Goal: Task Accomplishment & Management: Use online tool/utility

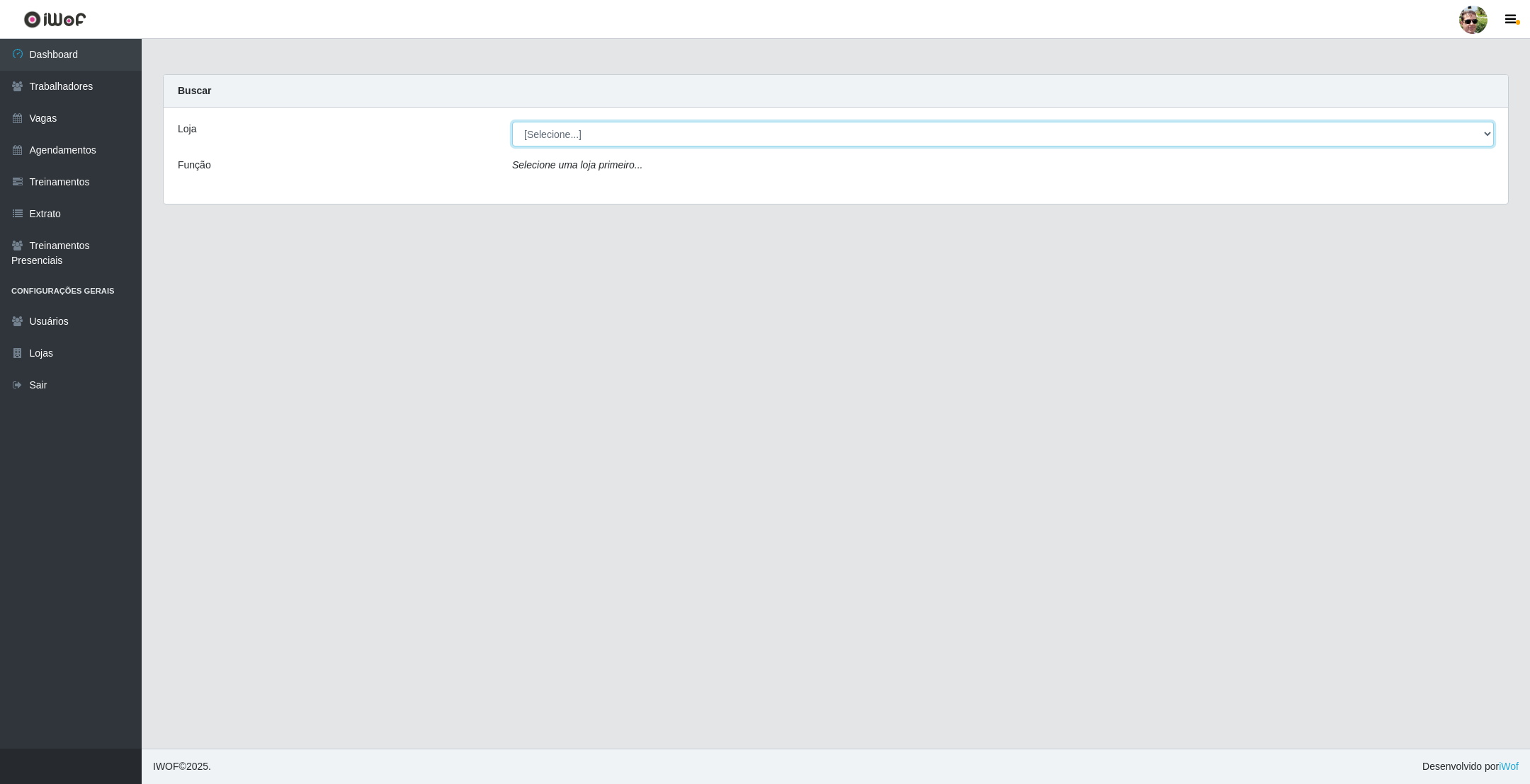
click at [617, 134] on select "[Selecione...] [PERSON_NAME] Supermercado - Gurinhém" at bounding box center [1003, 134] width 981 height 25
select select "176"
click at [512, 122] on select "[Selecione...] [PERSON_NAME] Supermercado - Gurinhém" at bounding box center [1003, 134] width 981 height 25
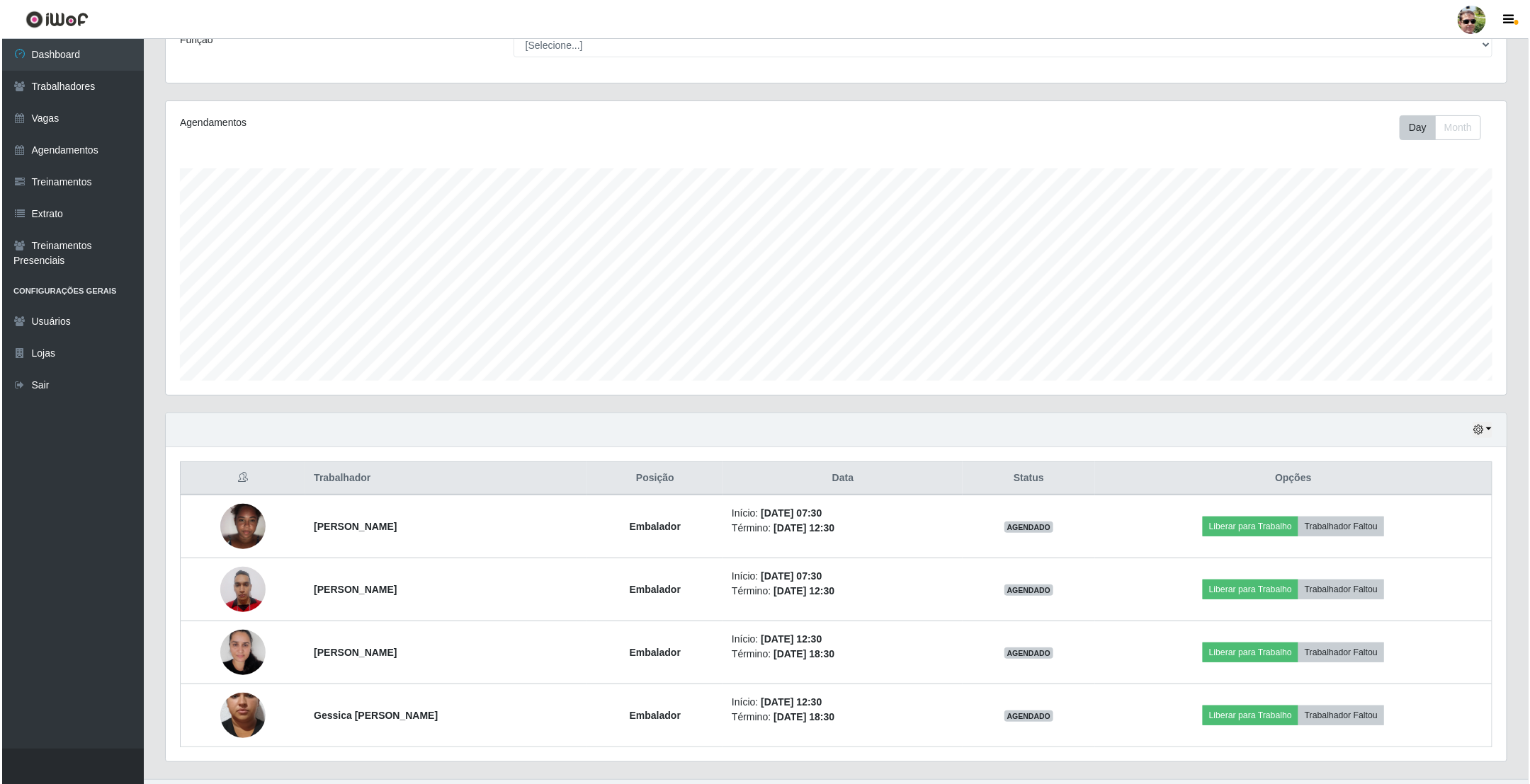
scroll to position [160, 0]
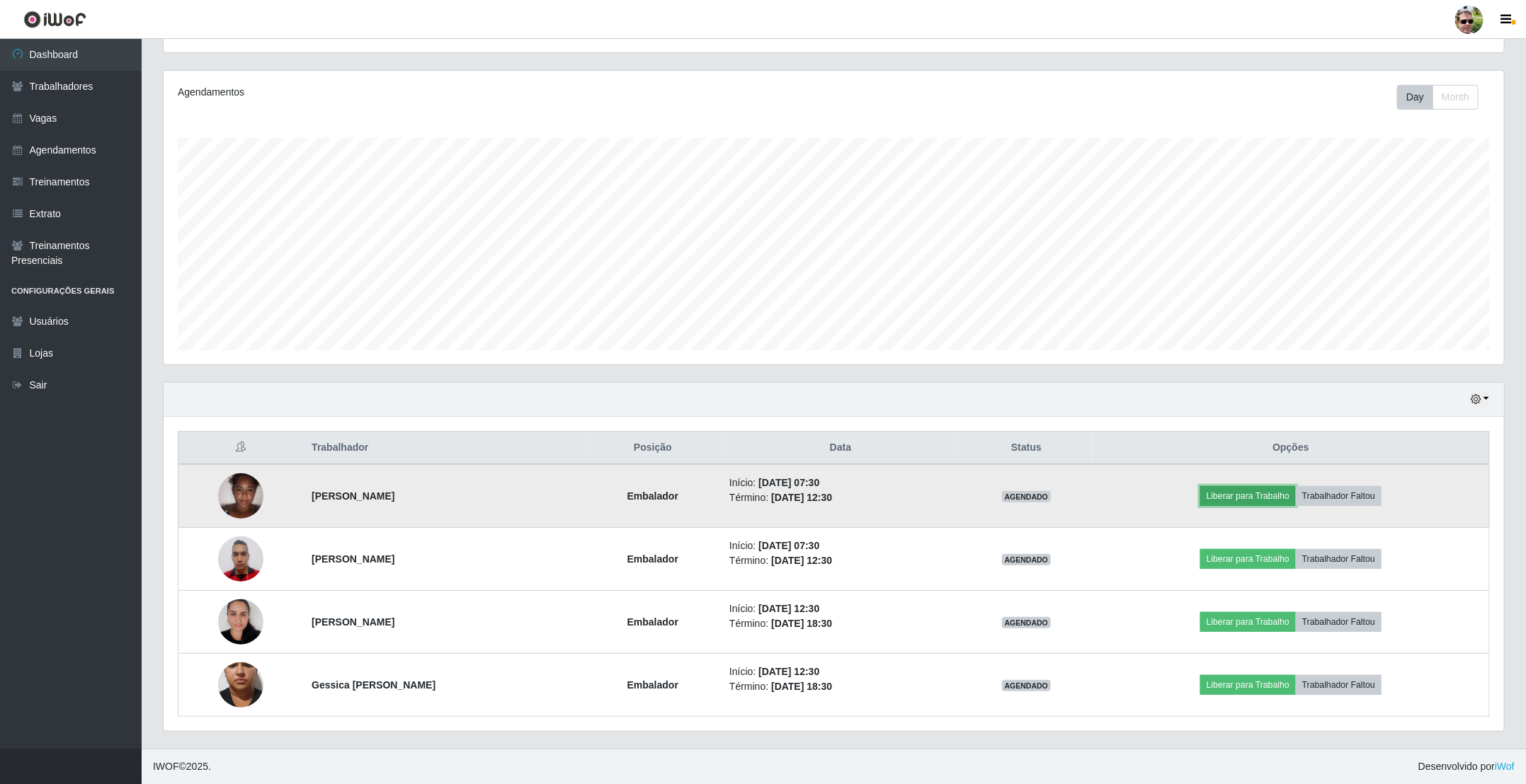
click at [1267, 497] on button "Liberar para Trabalho" at bounding box center [1247, 496] width 96 height 20
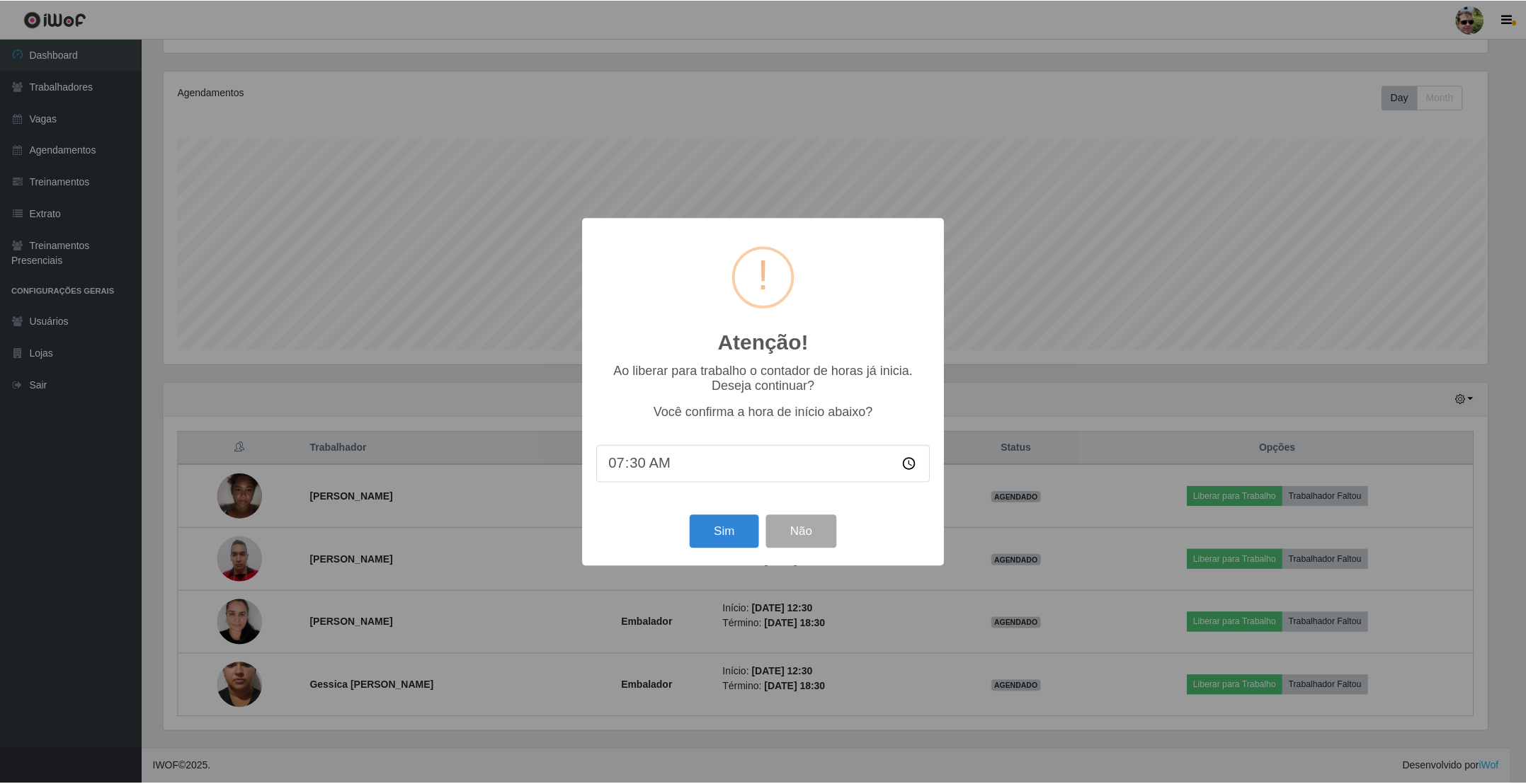
scroll to position [295, 1328]
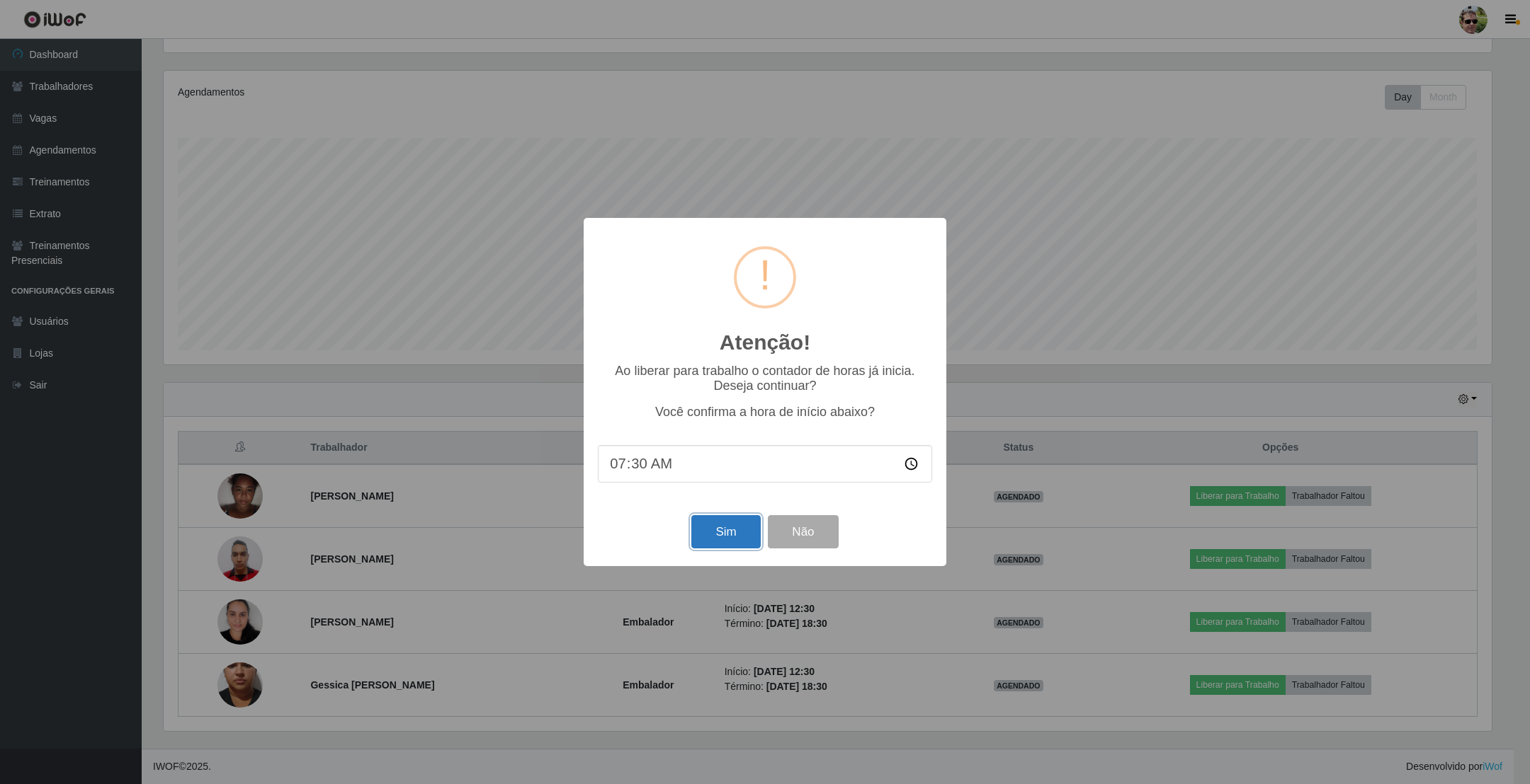
click at [727, 539] on button "Sim" at bounding box center [725, 532] width 69 height 33
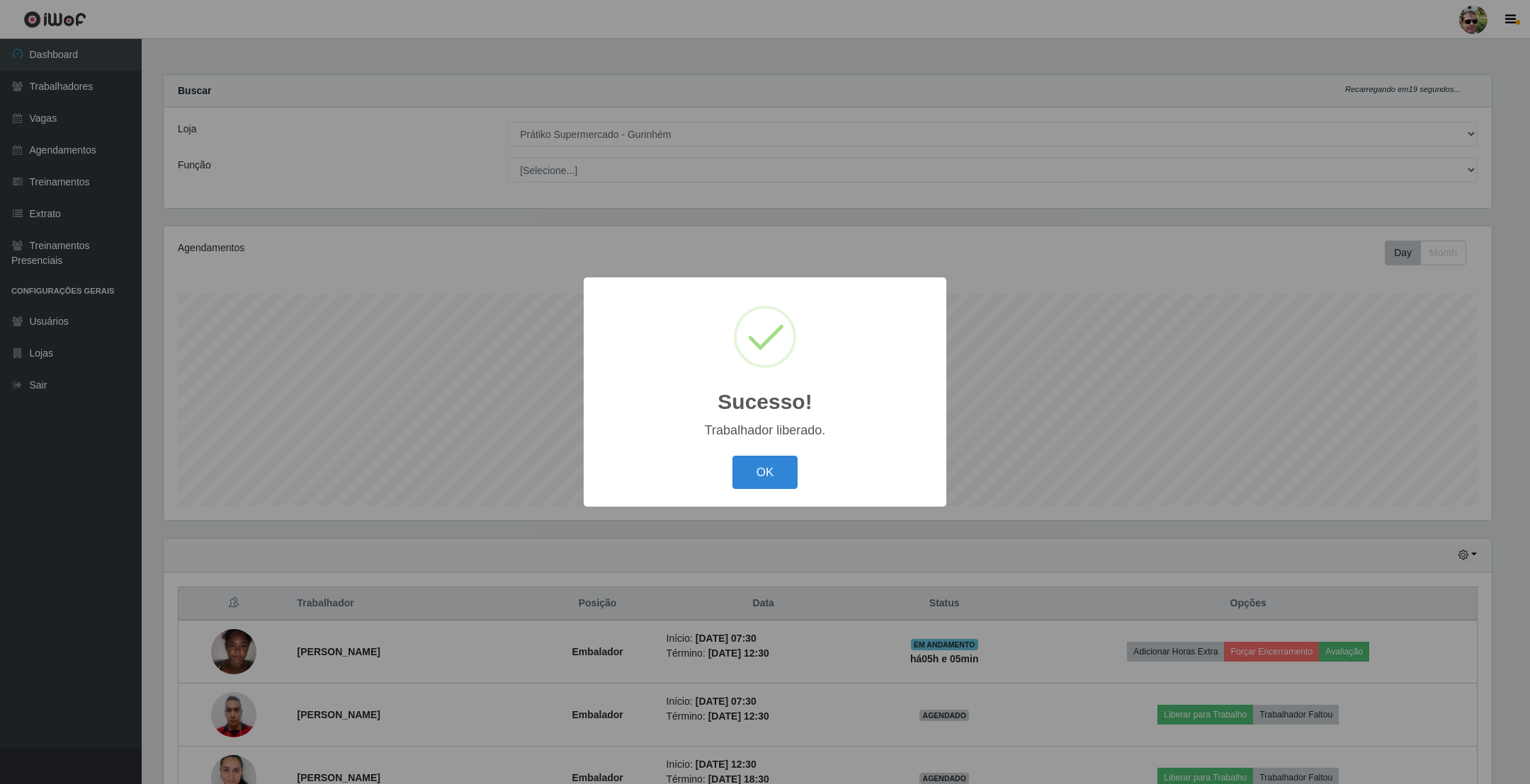
click at [732, 456] on button "OK" at bounding box center [765, 472] width 66 height 33
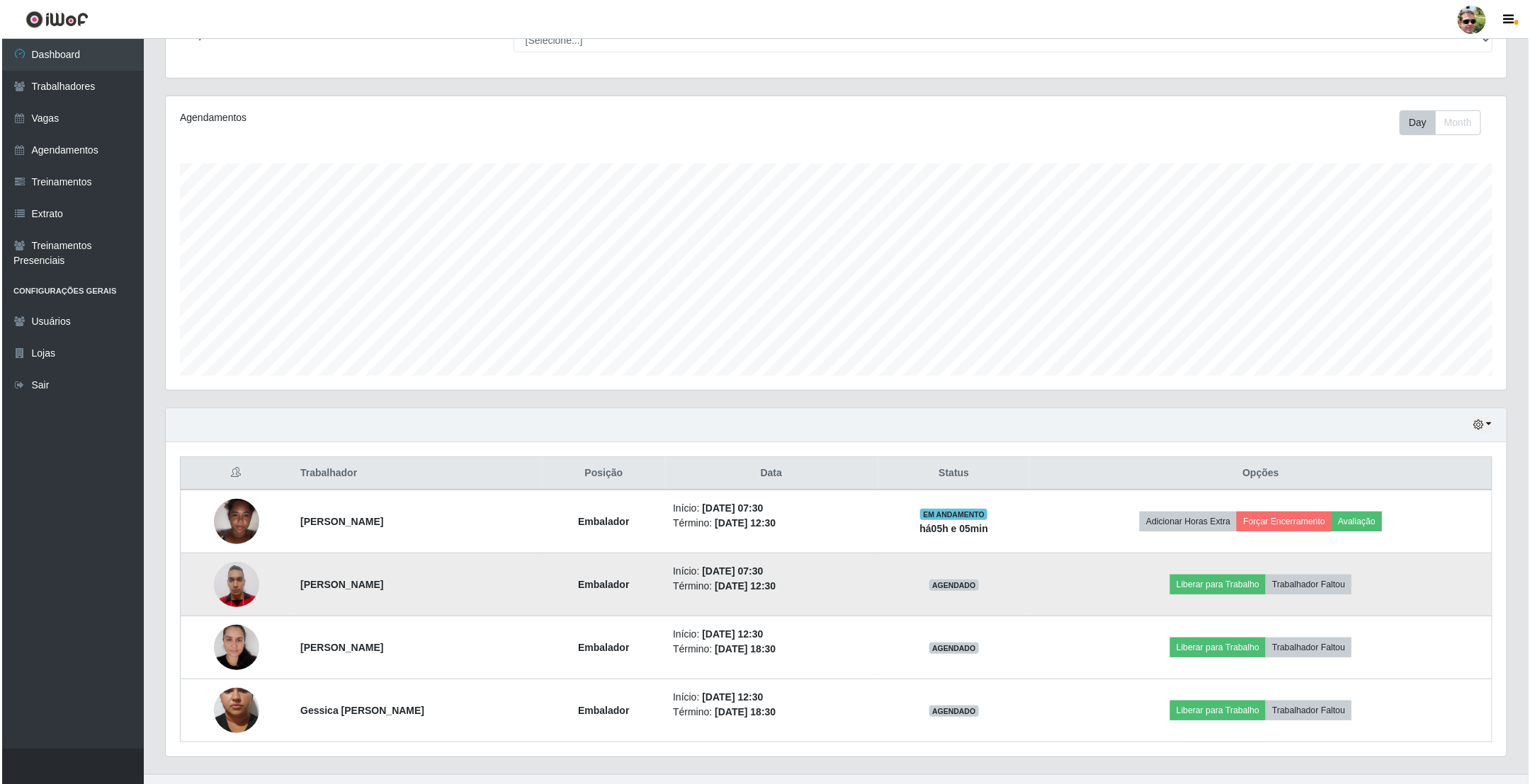
scroll to position [160, 0]
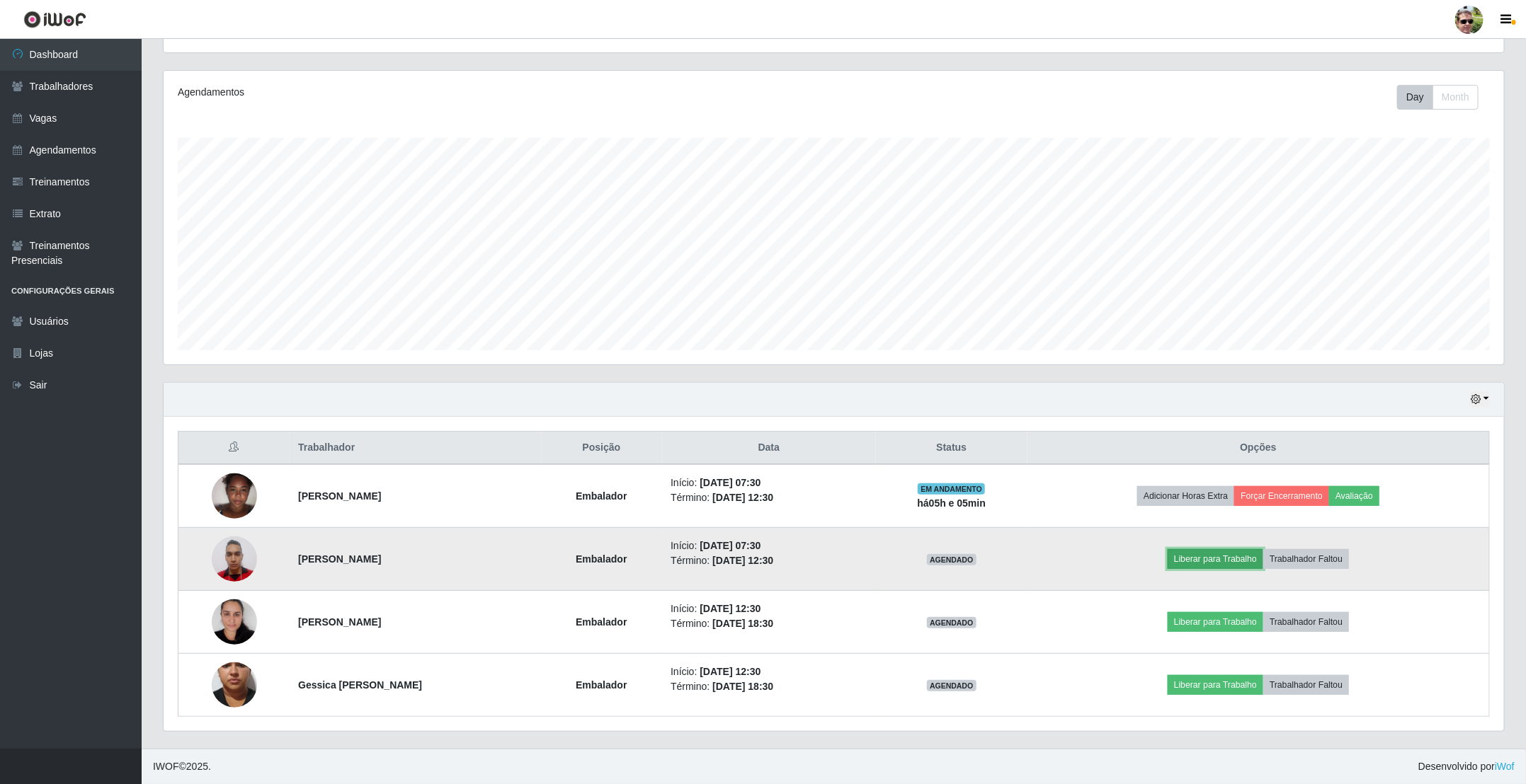
click at [1230, 568] on button "Liberar para Trabalho" at bounding box center [1215, 559] width 96 height 20
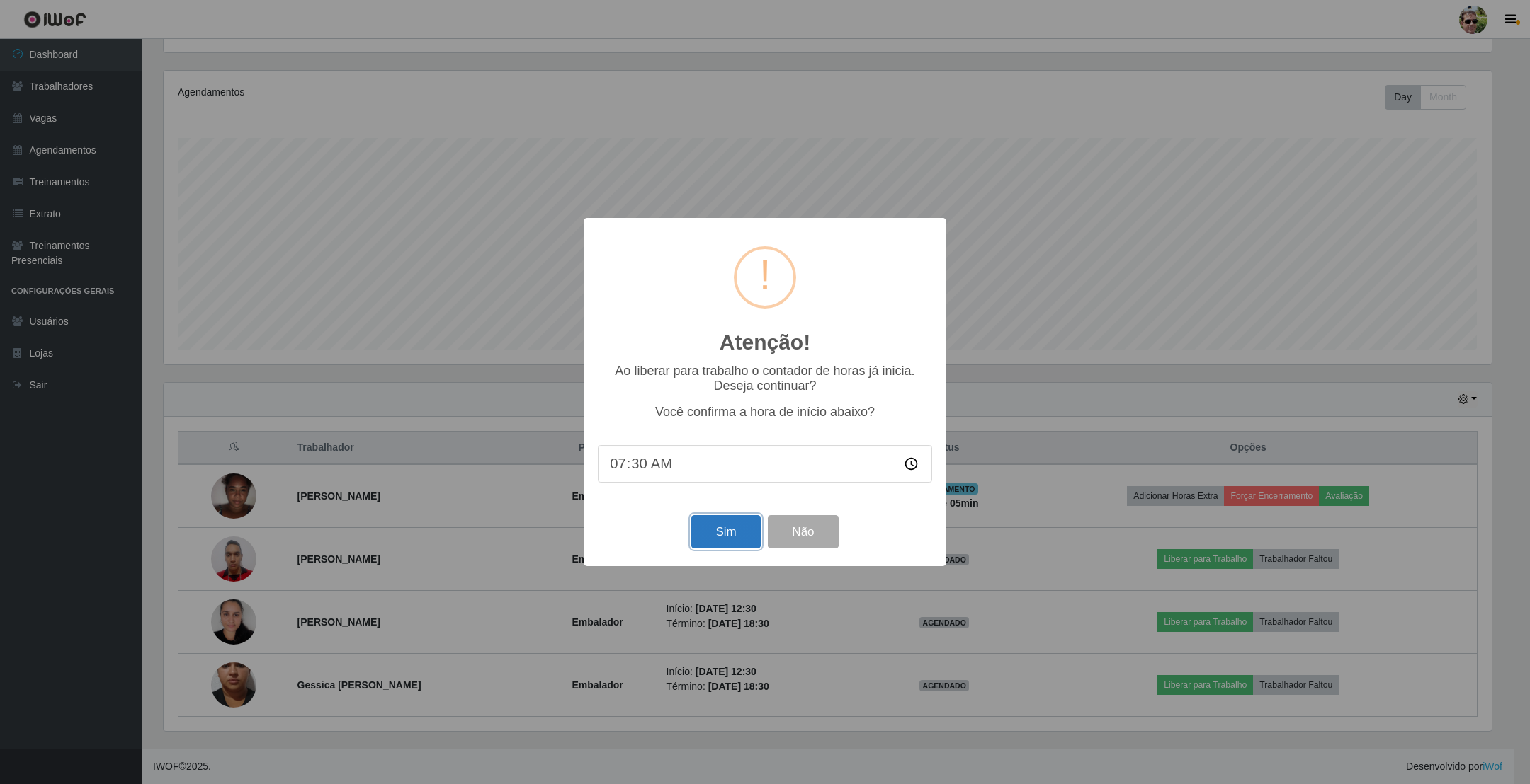
click at [735, 546] on button "Sim" at bounding box center [725, 532] width 69 height 33
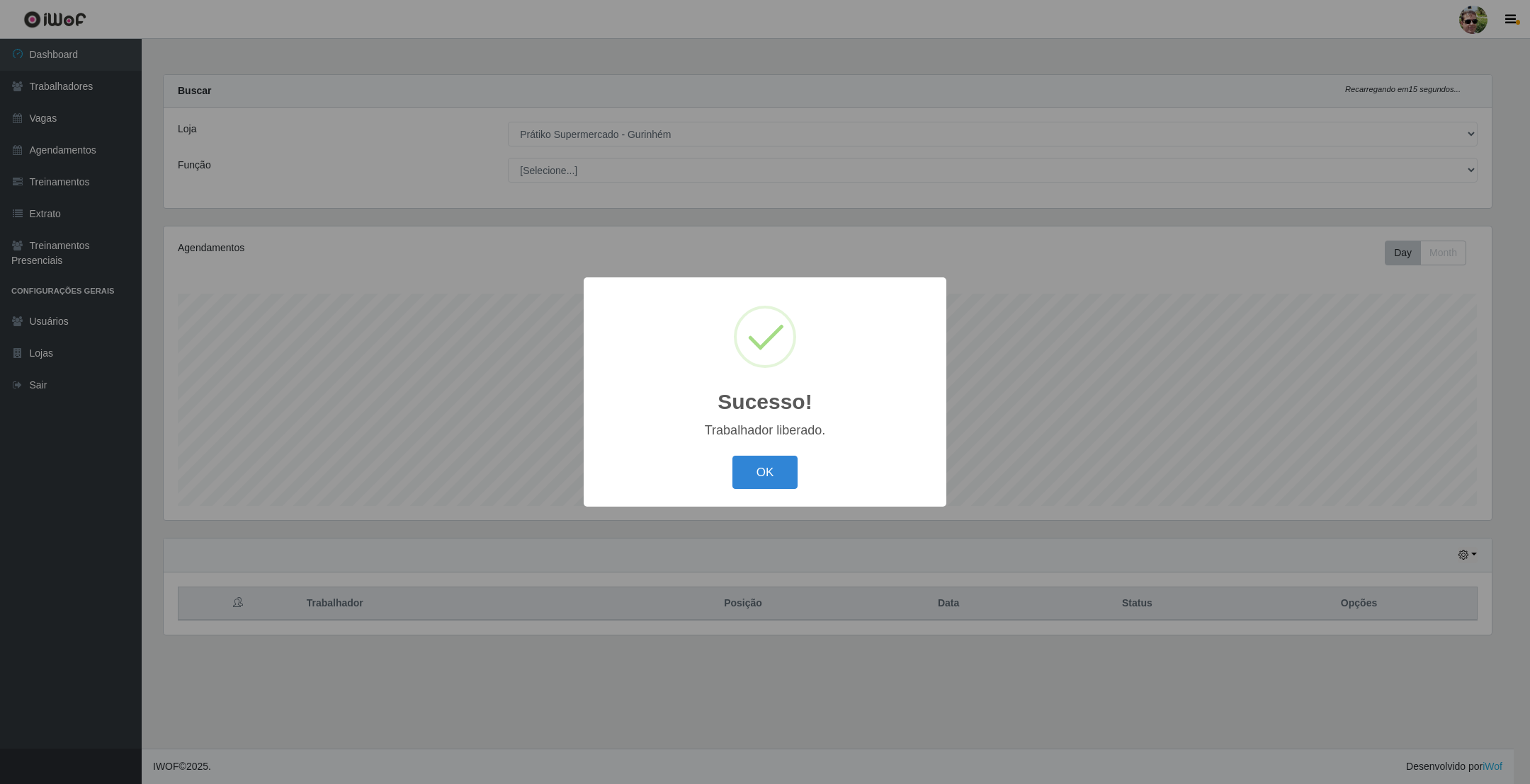
click at [732, 456] on button "OK" at bounding box center [765, 472] width 66 height 33
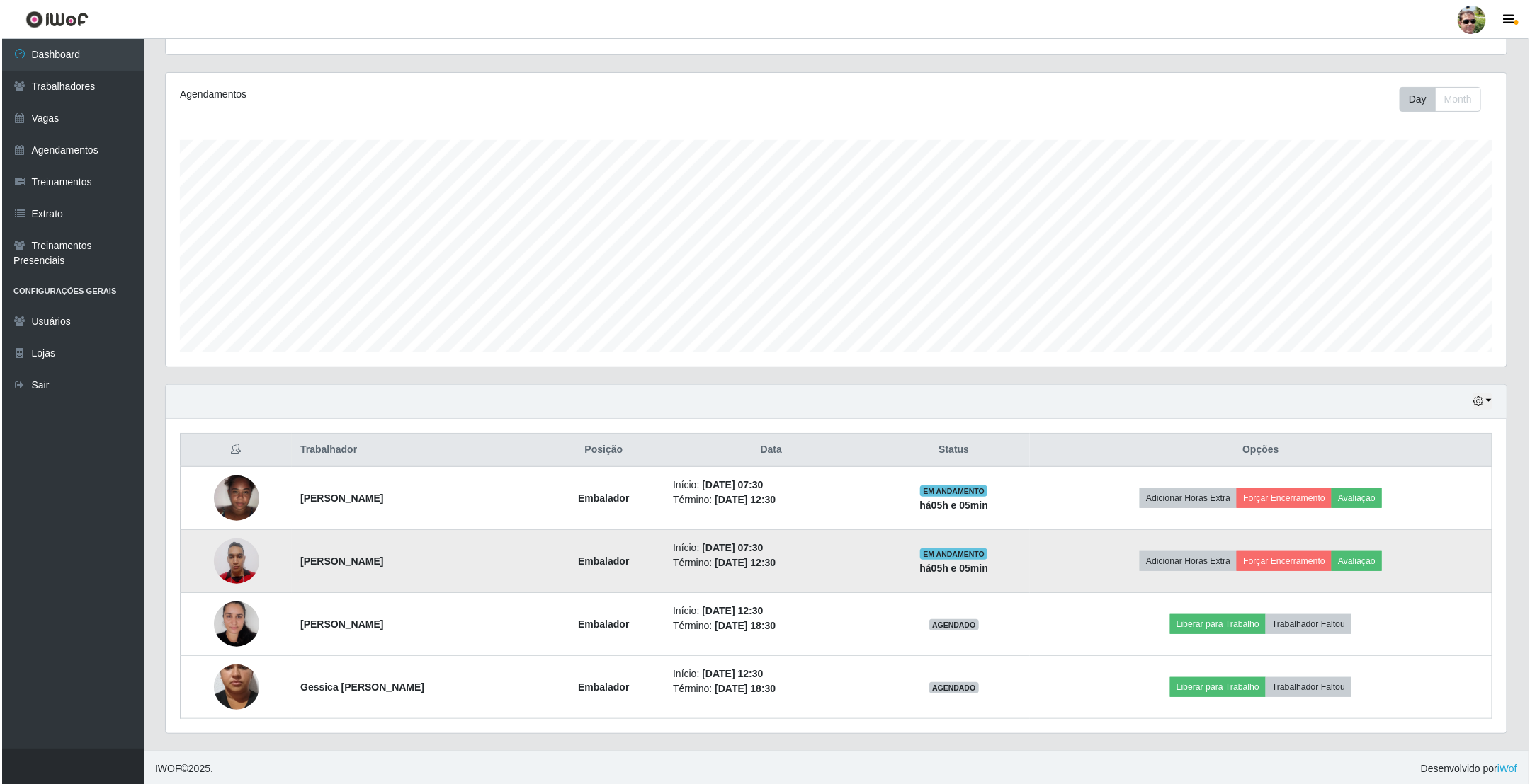
scroll to position [160, 0]
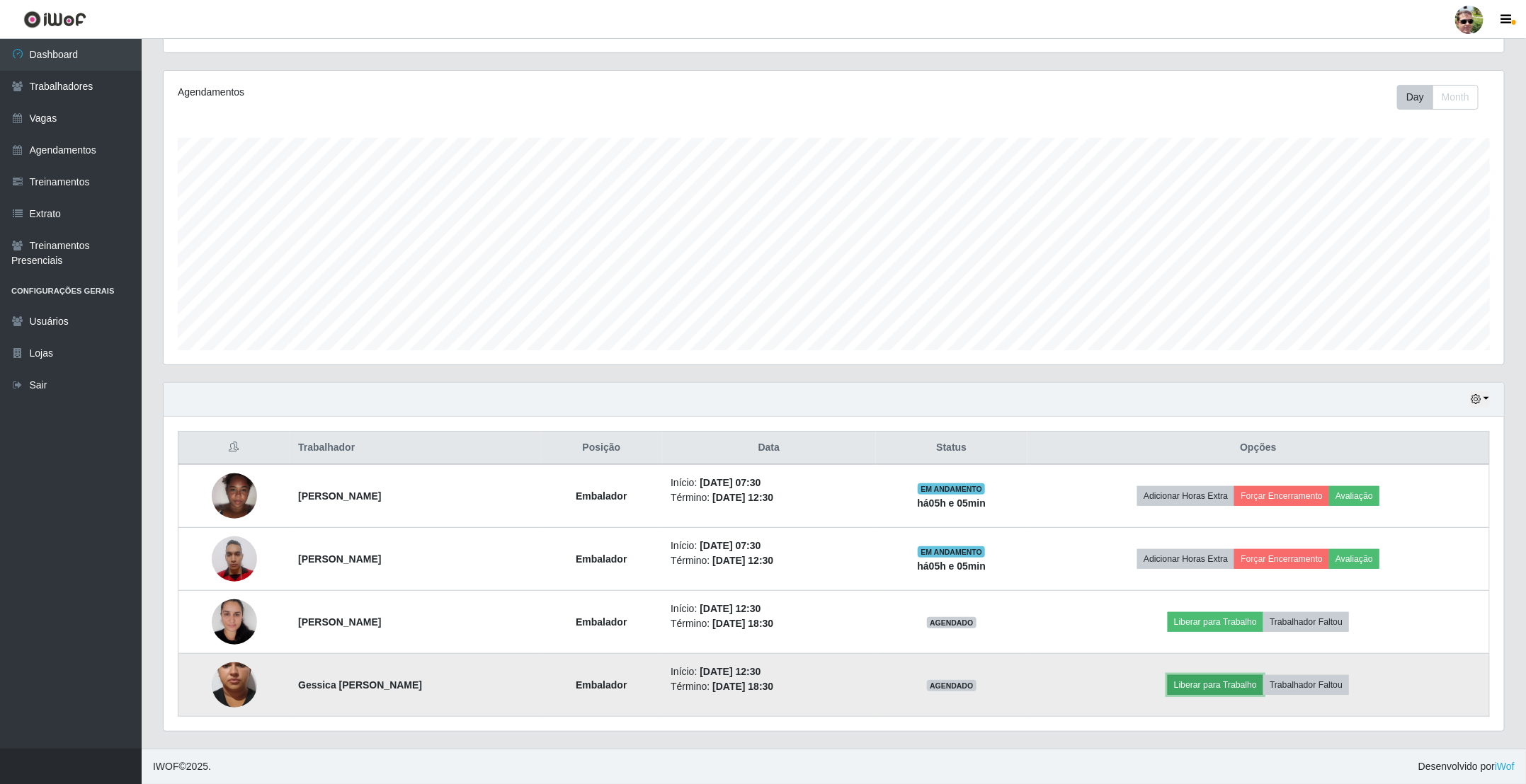
click at [1229, 686] on button "Liberar para Trabalho" at bounding box center [1215, 686] width 96 height 20
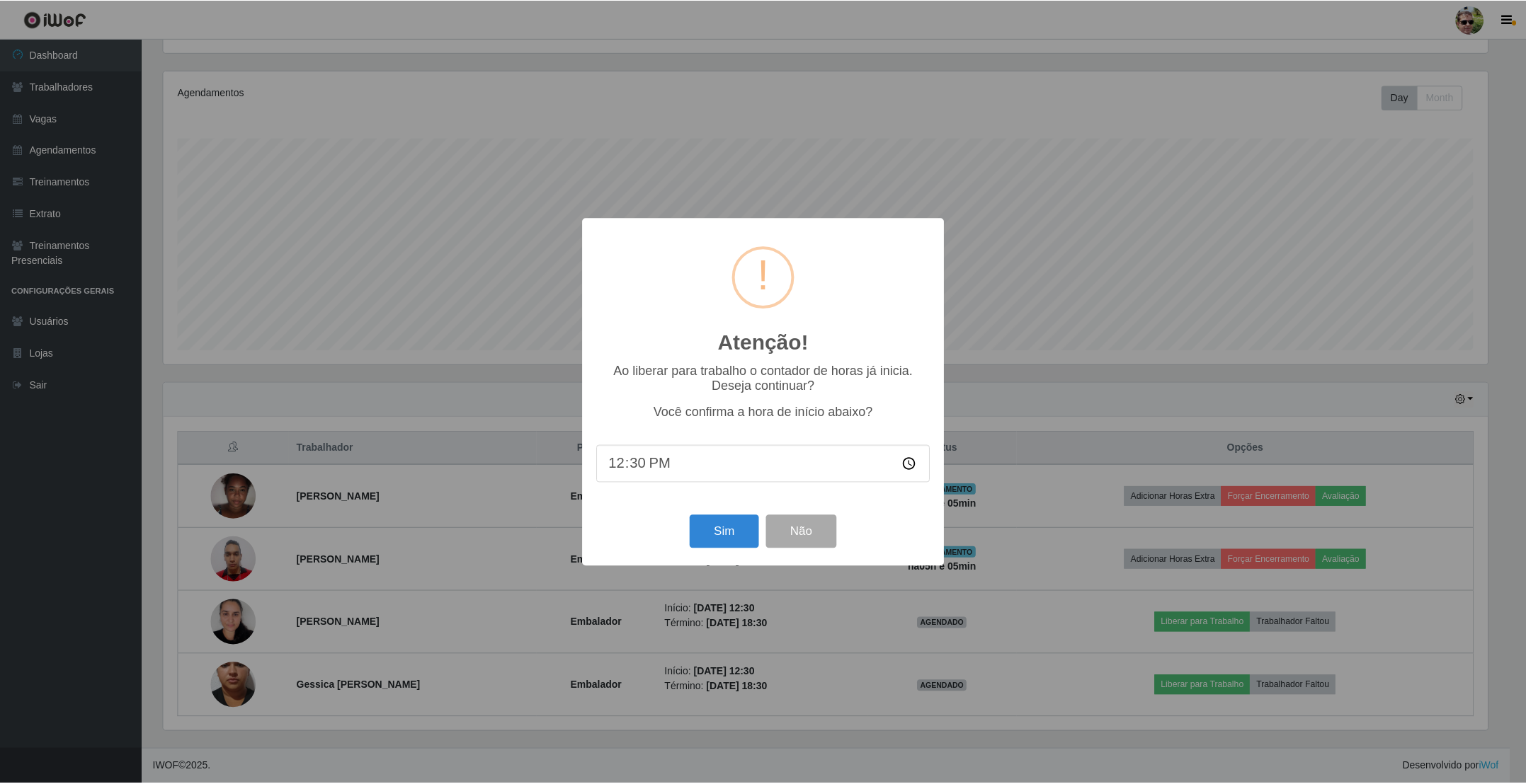
scroll to position [295, 1328]
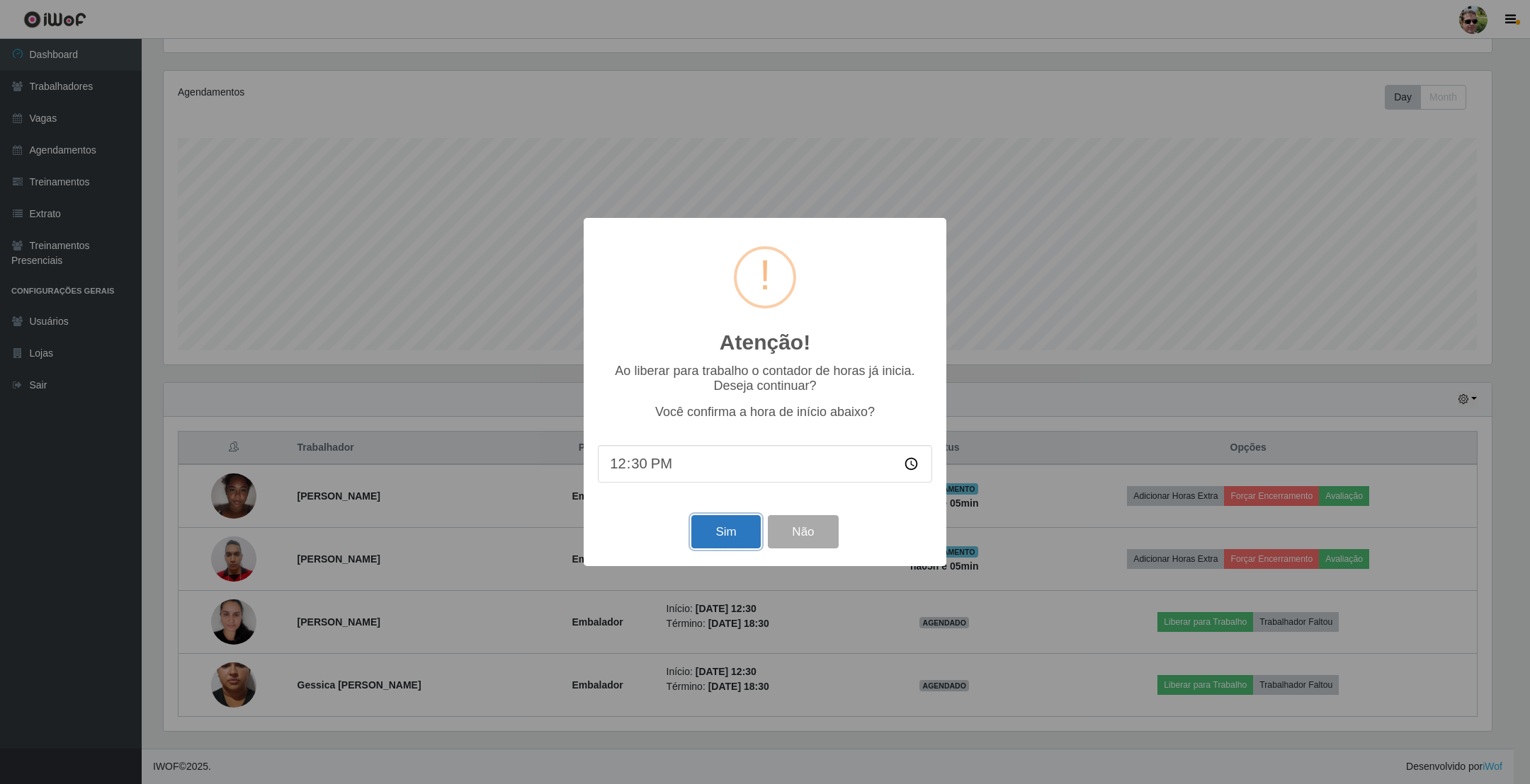
click at [729, 527] on button "Sim" at bounding box center [725, 532] width 69 height 33
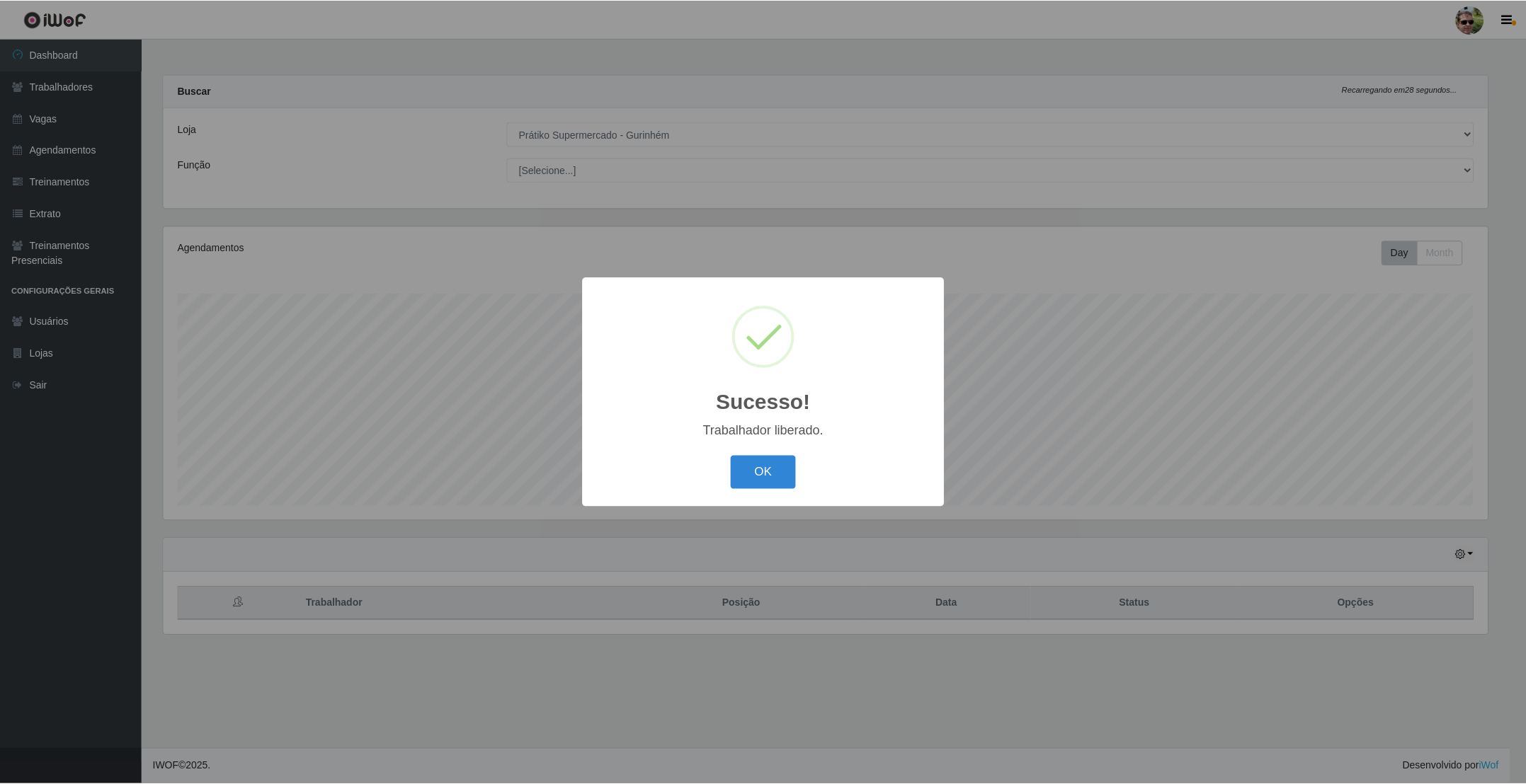
scroll to position [0, 0]
click at [732, 456] on button "OK" at bounding box center [765, 472] width 66 height 33
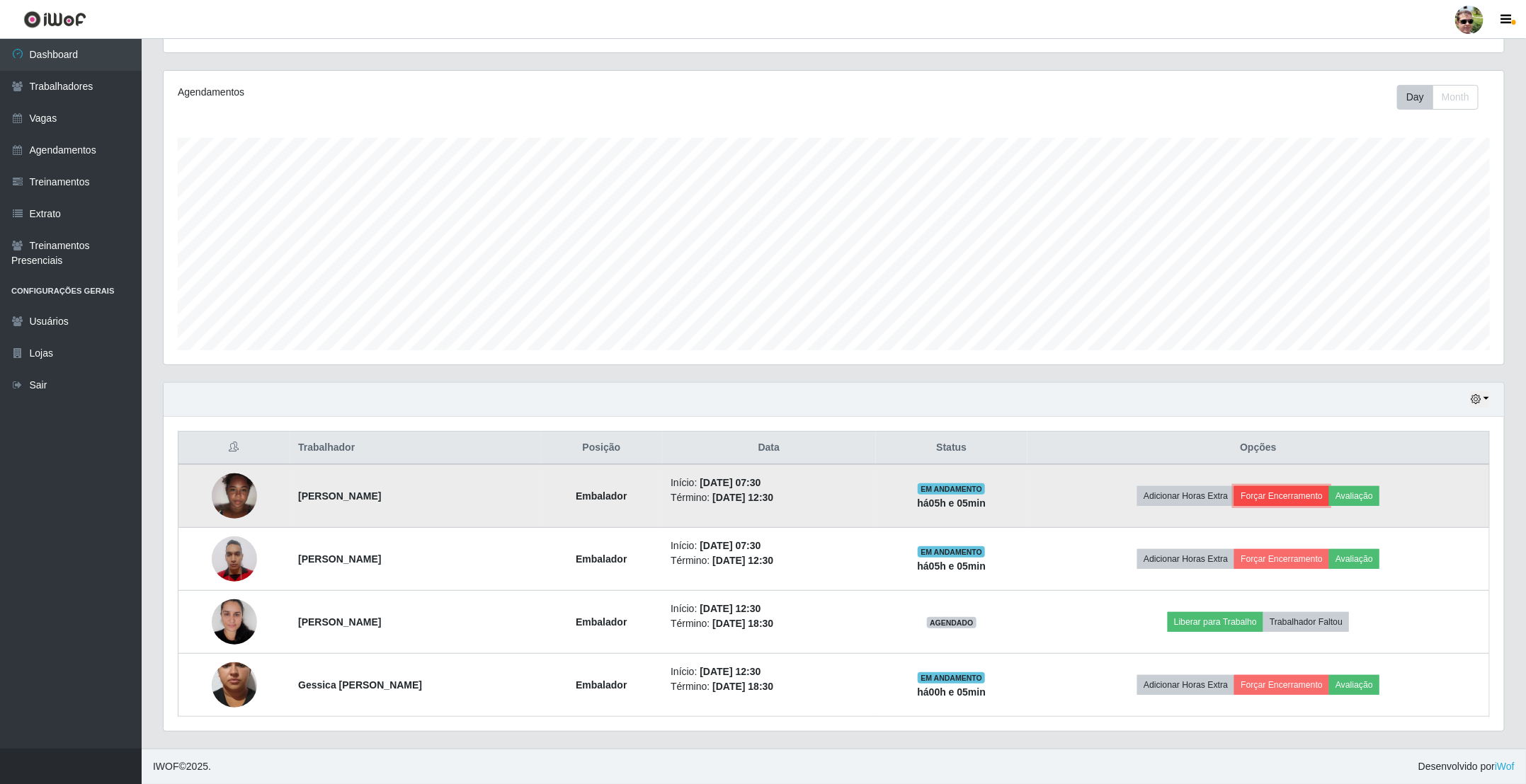
click at [1318, 498] on button "Forçar Encerramento" at bounding box center [1281, 496] width 95 height 20
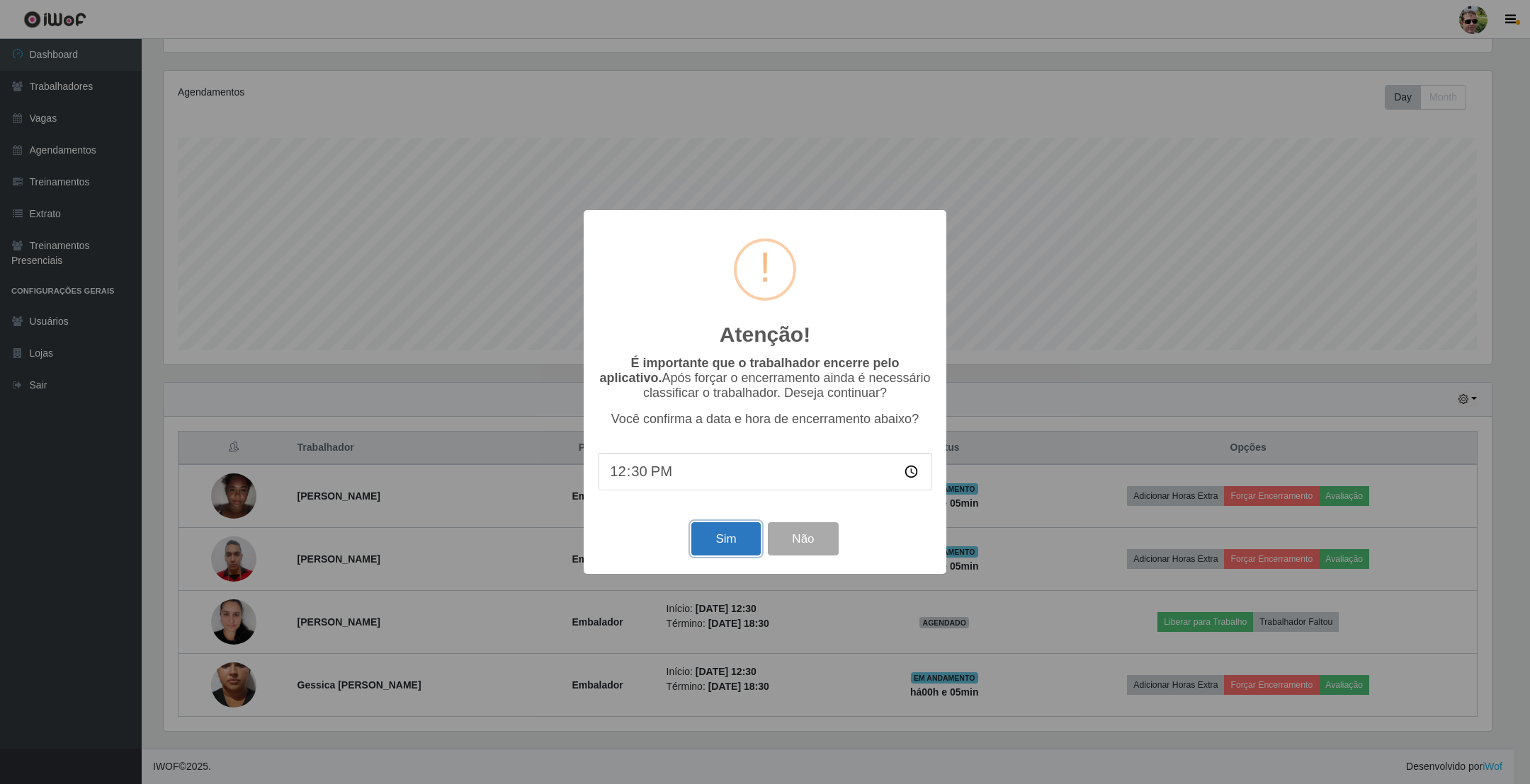
click at [731, 540] on button "Sim" at bounding box center [725, 539] width 69 height 33
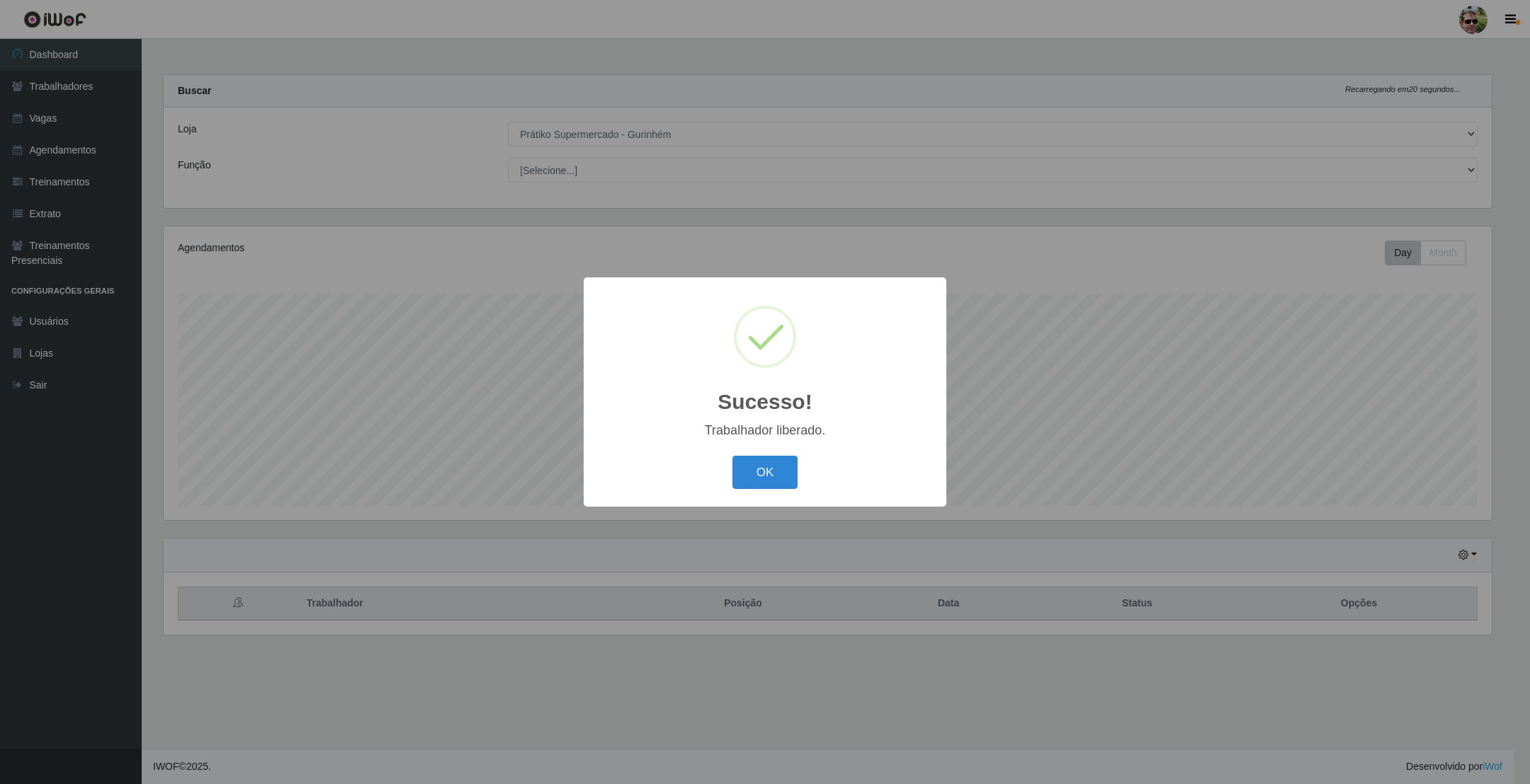
click at [732, 456] on button "OK" at bounding box center [765, 472] width 66 height 33
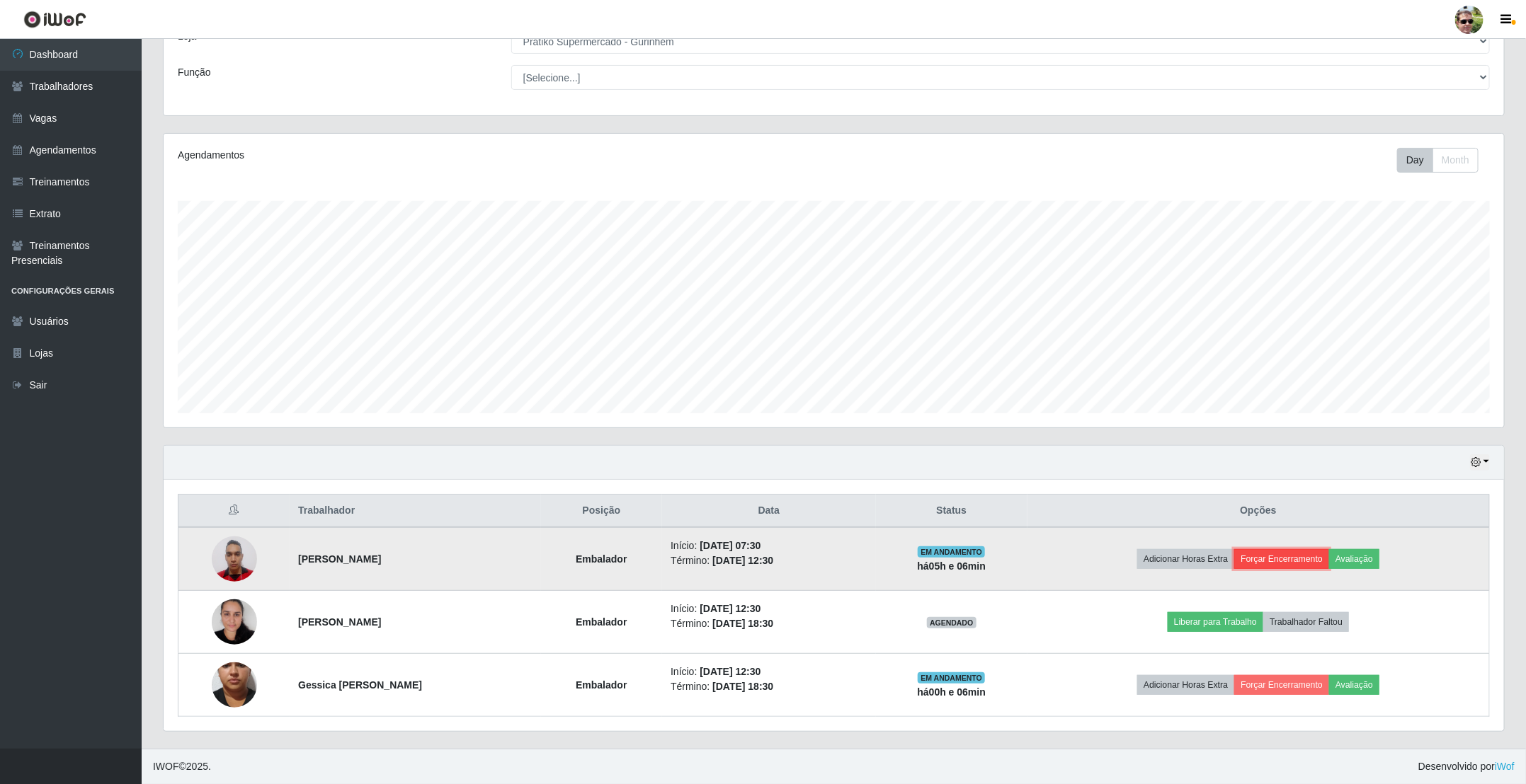
click at [1291, 559] on button "Forçar Encerramento" at bounding box center [1281, 559] width 95 height 20
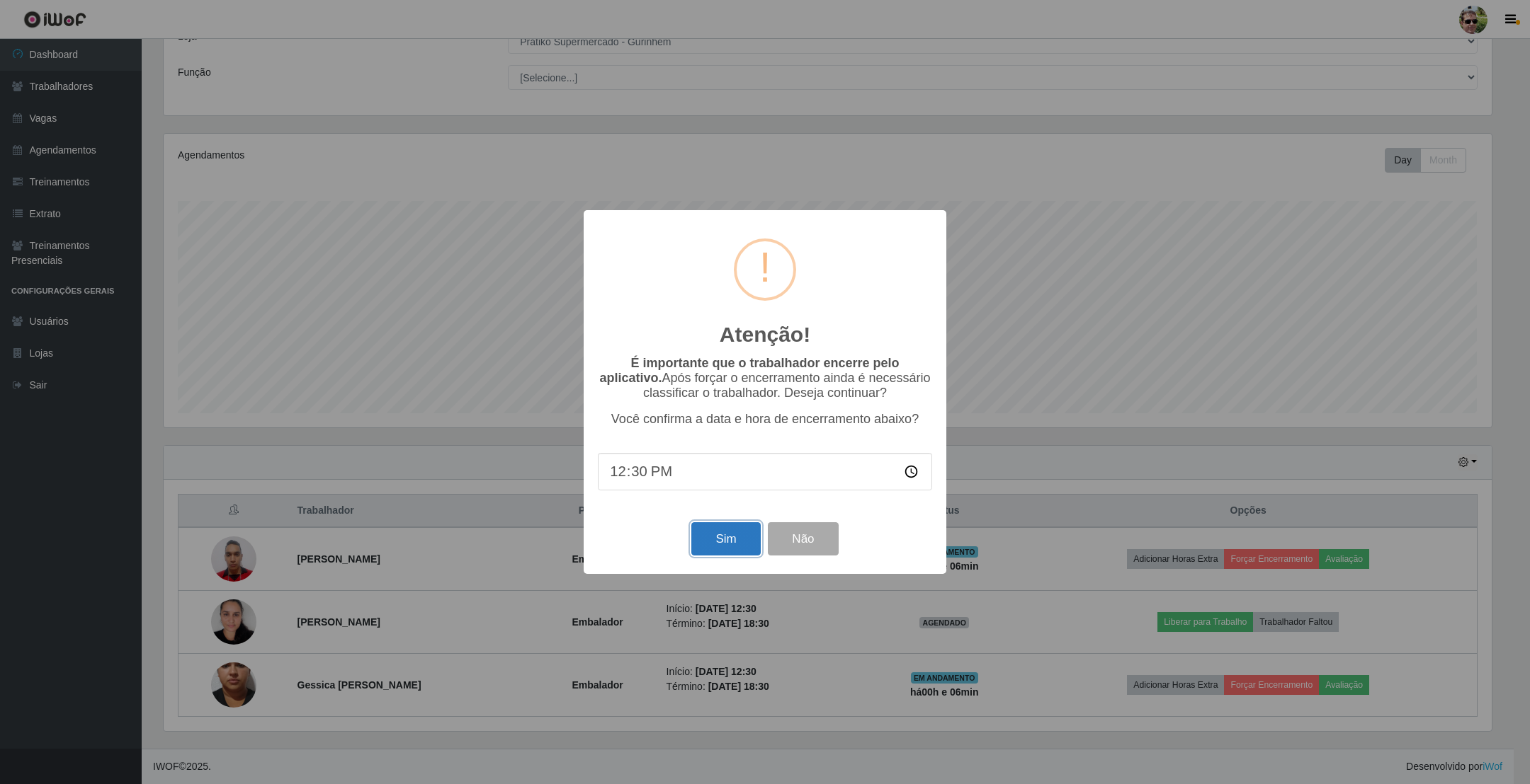
click at [719, 535] on button "Sim" at bounding box center [725, 539] width 69 height 33
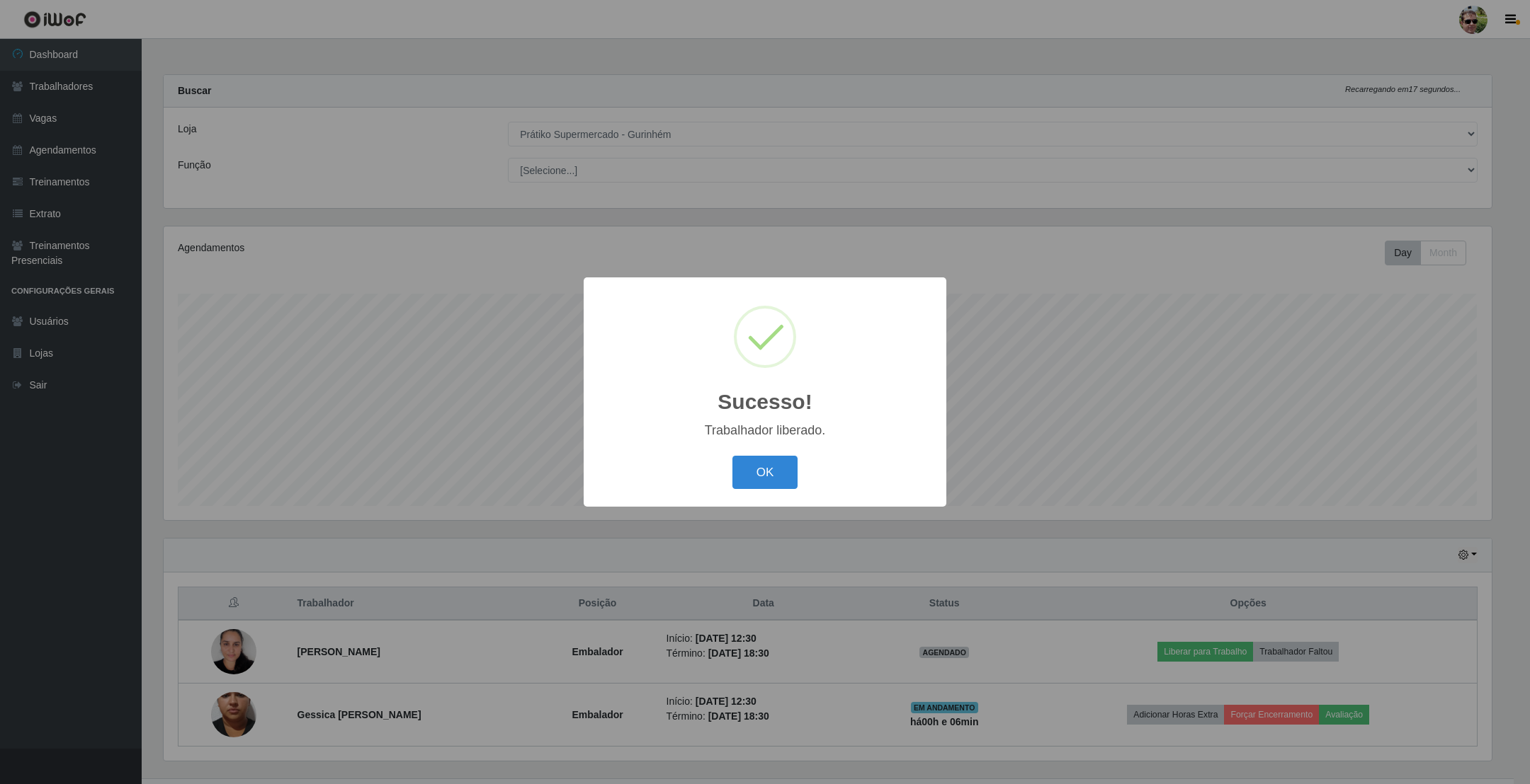
click at [732, 456] on button "OK" at bounding box center [765, 472] width 66 height 33
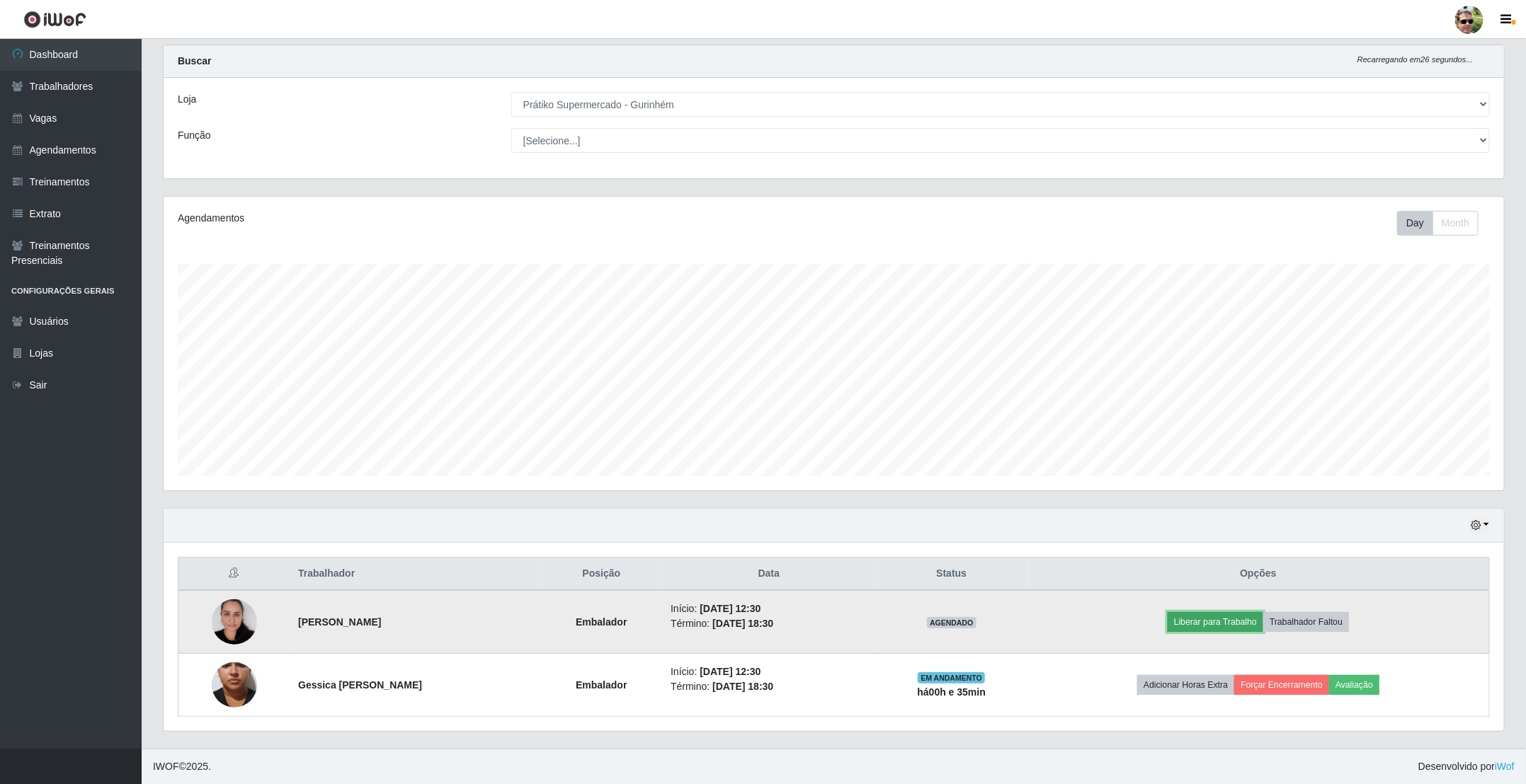
click at [1209, 619] on button "Liberar para Trabalho" at bounding box center [1215, 622] width 96 height 20
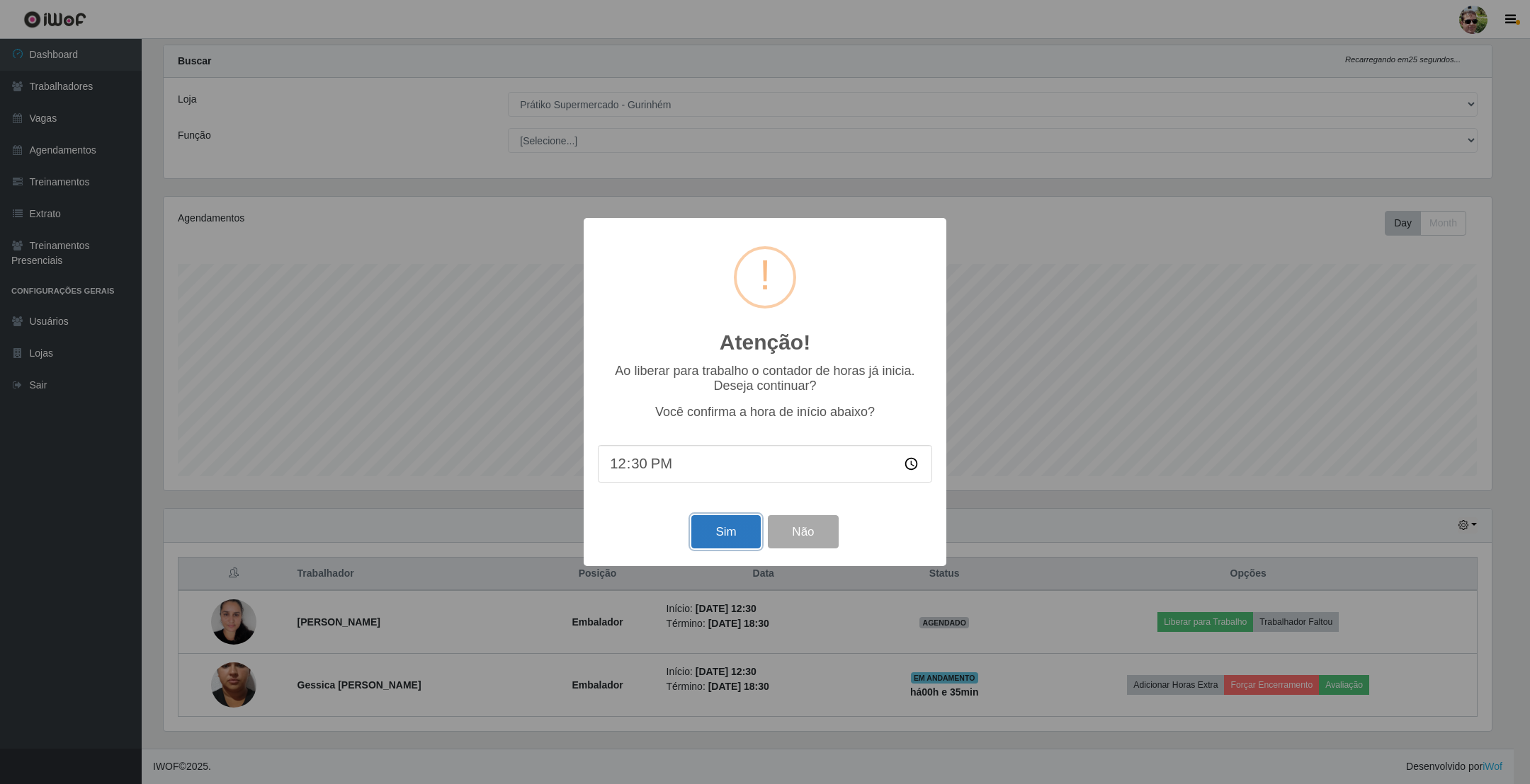
click at [716, 521] on button "Sim" at bounding box center [725, 532] width 69 height 33
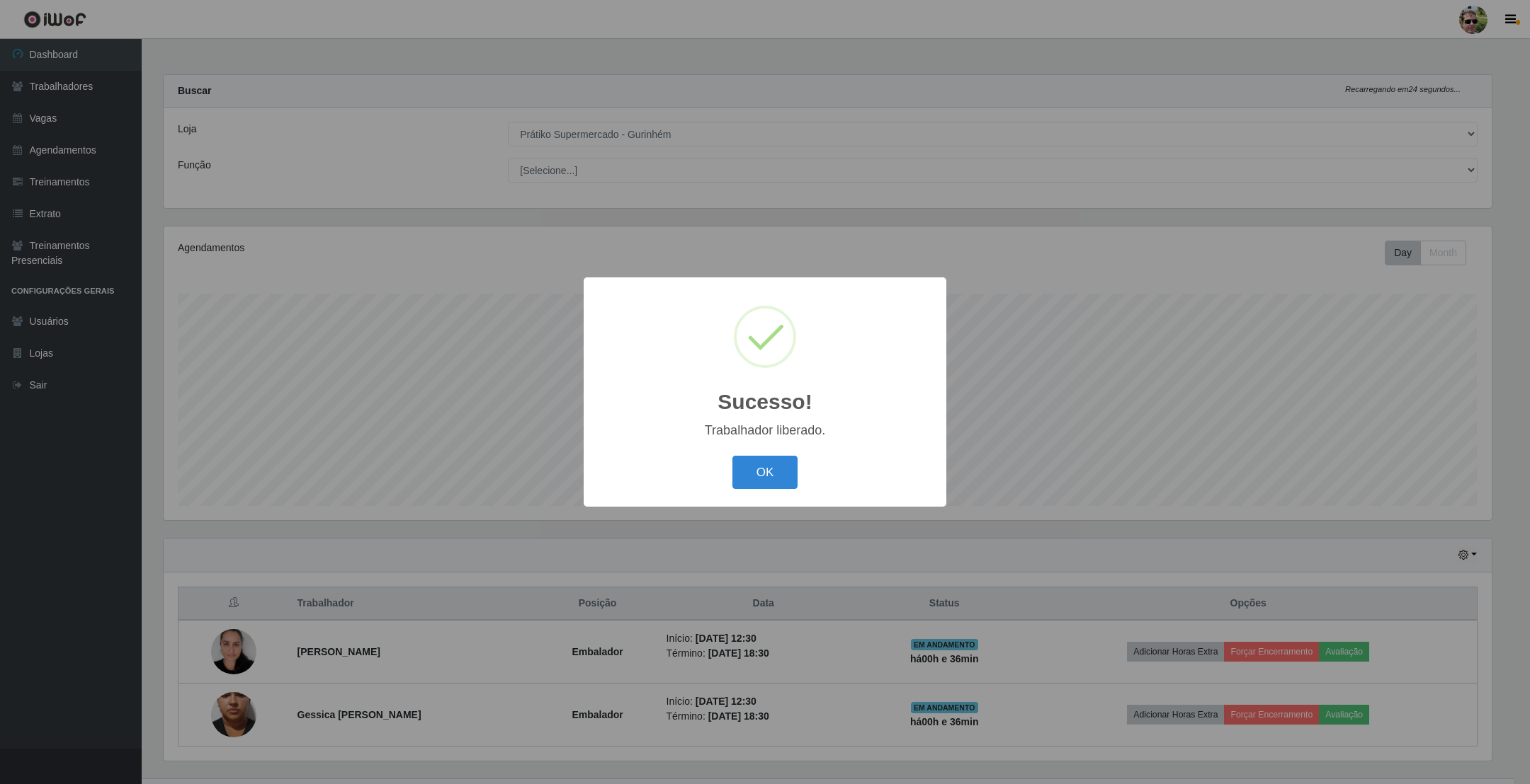
click at [732, 456] on button "OK" at bounding box center [765, 472] width 66 height 33
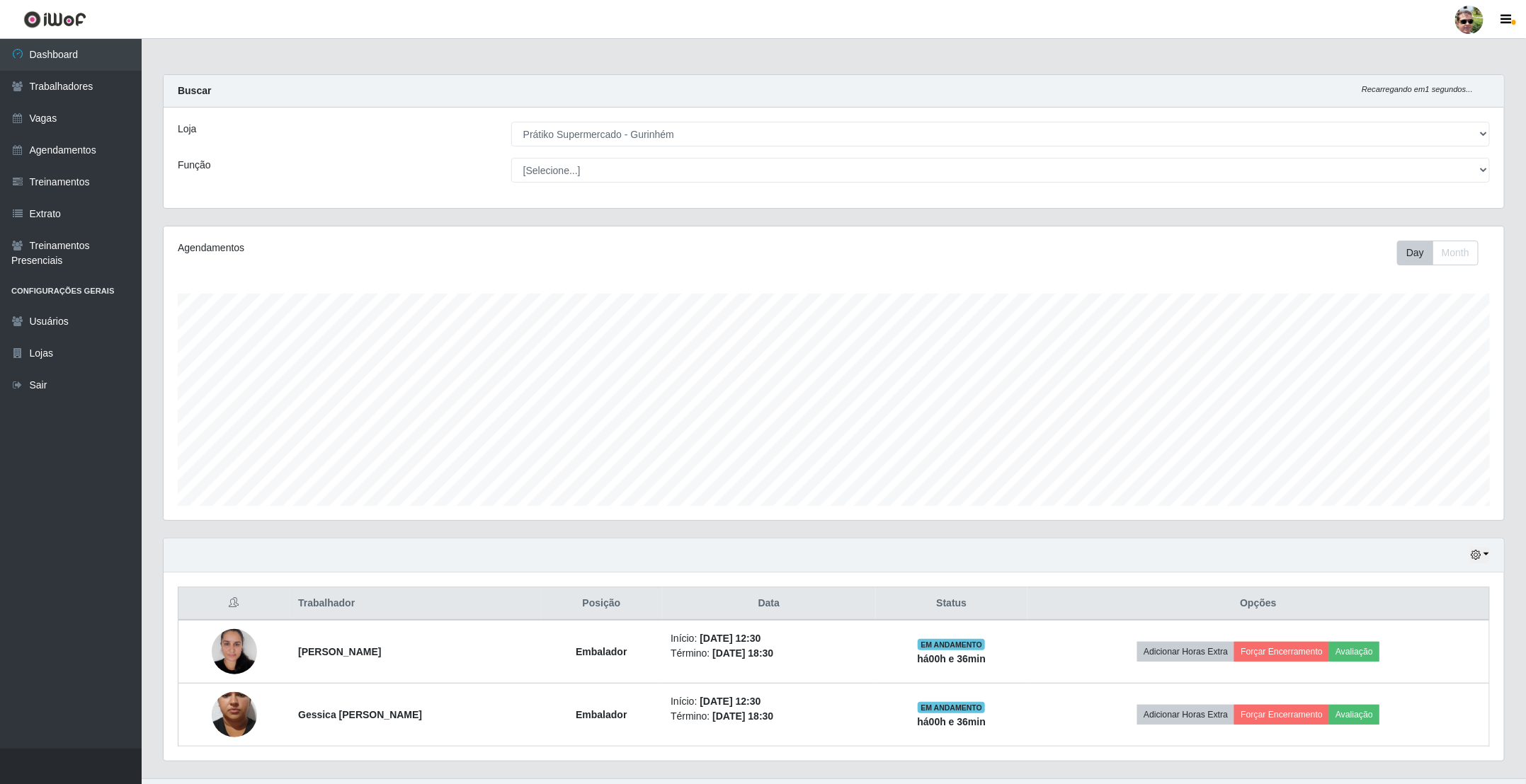
scroll to position [34, 0]
